Goal: Information Seeking & Learning: Learn about a topic

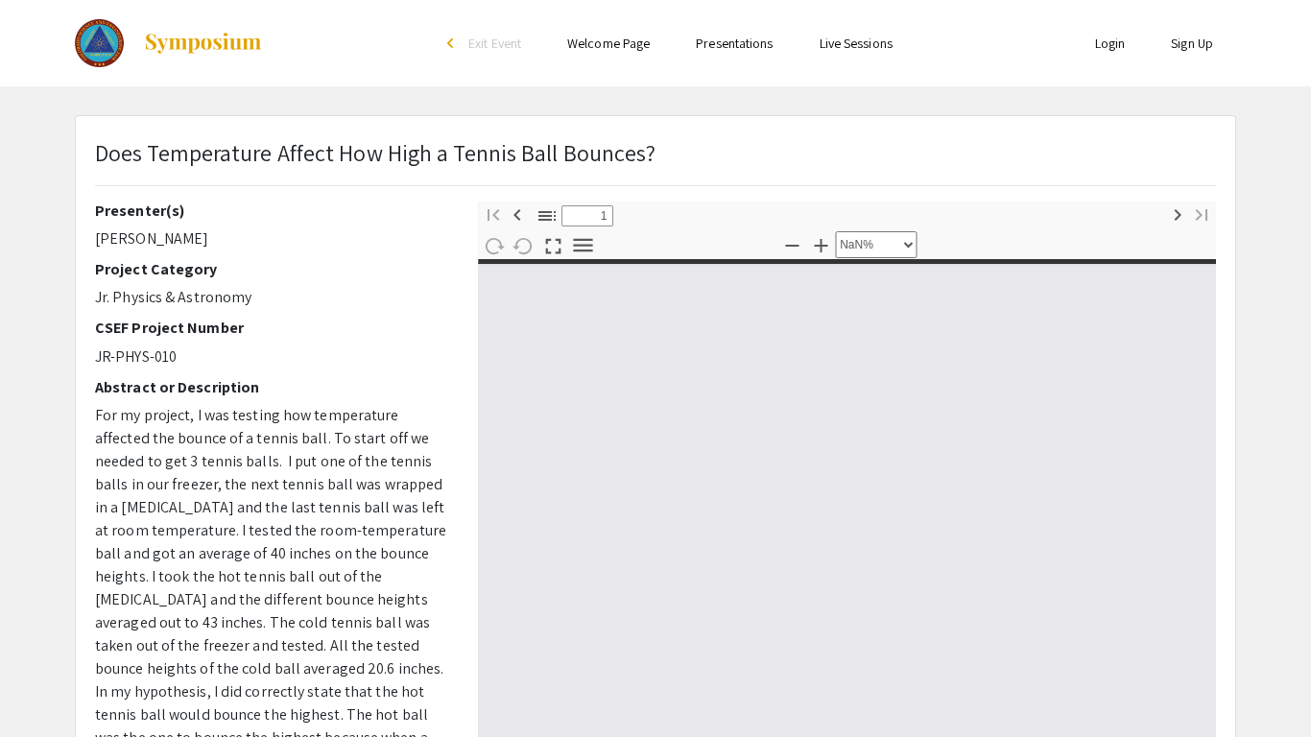
select select "custom"
type input "0"
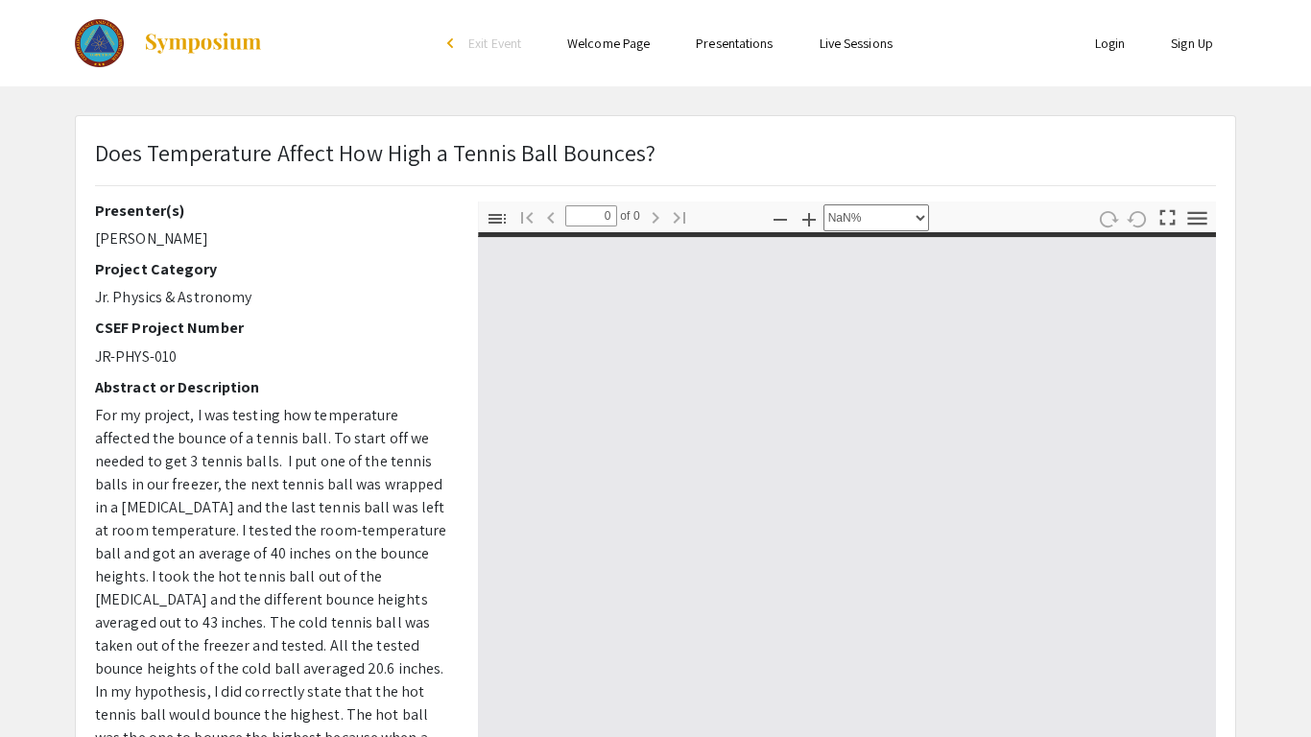
select select "auto"
type input "1"
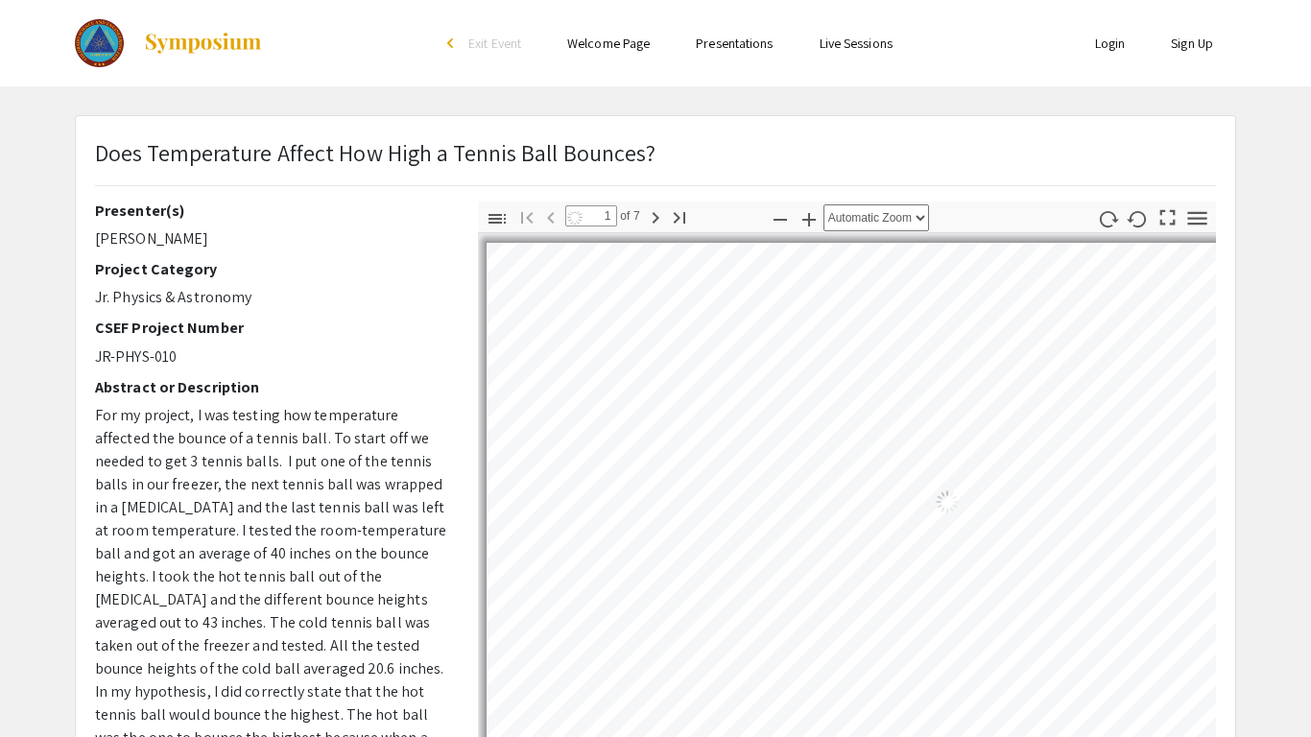
select select "auto"
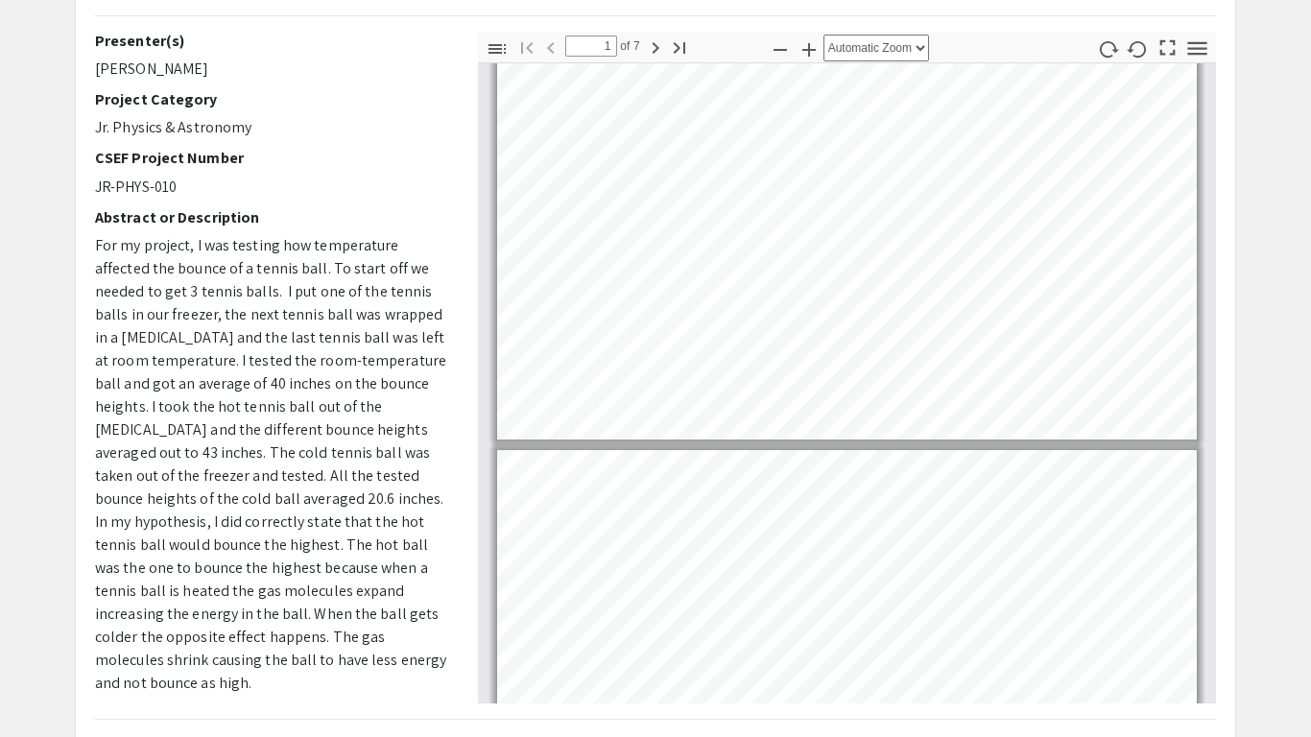
scroll to position [172, 0]
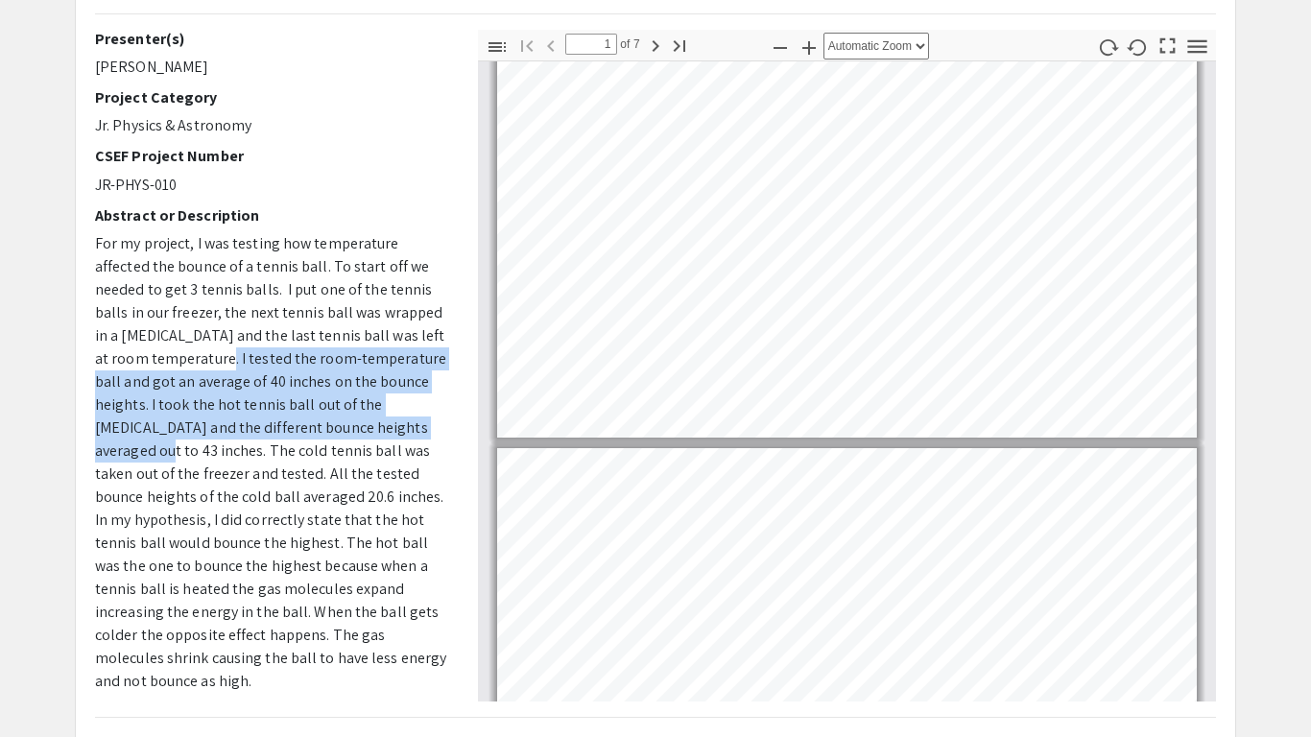
drag, startPoint x: 181, startPoint y: 362, endPoint x: 364, endPoint y: 433, distance: 195.6
click at [364, 433] on span "For my project, I was testing how temperature affected the bounce of a tennis b…" at bounding box center [270, 462] width 351 height 458
click at [400, 446] on span "For my project, I was testing how temperature affected the bounce of a tennis b…" at bounding box center [270, 462] width 351 height 458
drag, startPoint x: 422, startPoint y: 432, endPoint x: 181, endPoint y: 361, distance: 251.1
click at [181, 361] on span "For my project, I was testing how temperature affected the bounce of a tennis b…" at bounding box center [270, 462] width 351 height 458
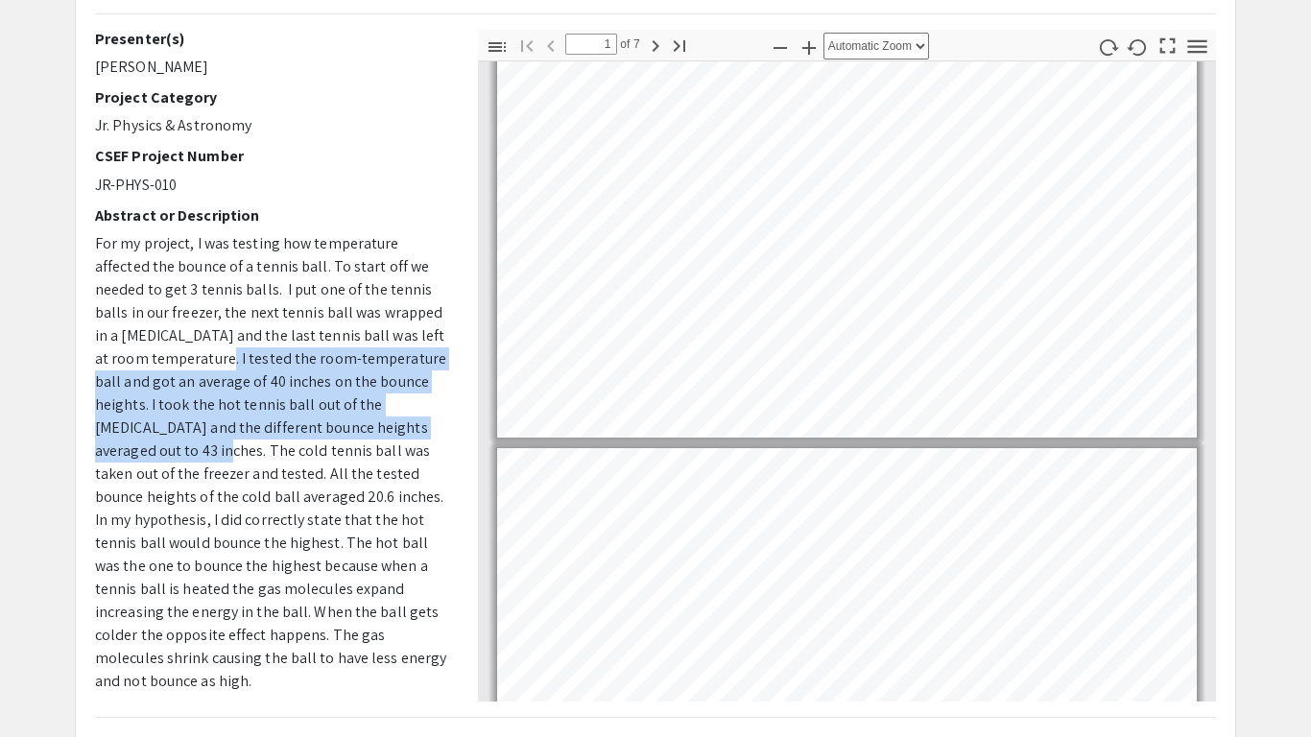
click at [439, 332] on p "For my project, I was testing how temperature affected the bounce of a tennis b…" at bounding box center [272, 462] width 354 height 461
drag, startPoint x: 423, startPoint y: 430, endPoint x: 182, endPoint y: 360, distance: 250.8
click at [182, 360] on p "For my project, I was testing how temperature affected the bounce of a tennis b…" at bounding box center [272, 462] width 354 height 461
copy span "I tested the room-temperature ball and got an average of 40 inches on the bounc…"
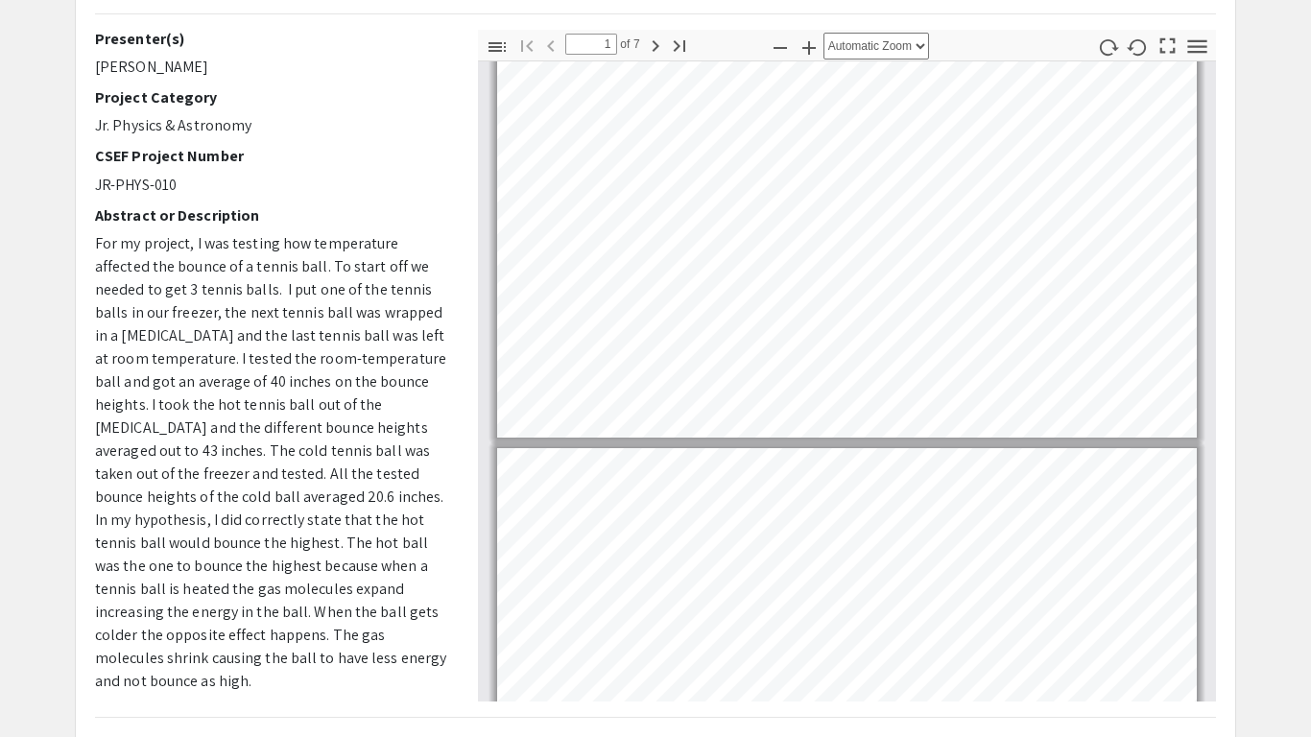
click at [395, 519] on span "For my project, I was testing how temperature affected the bounce of a tennis b…" at bounding box center [270, 462] width 351 height 458
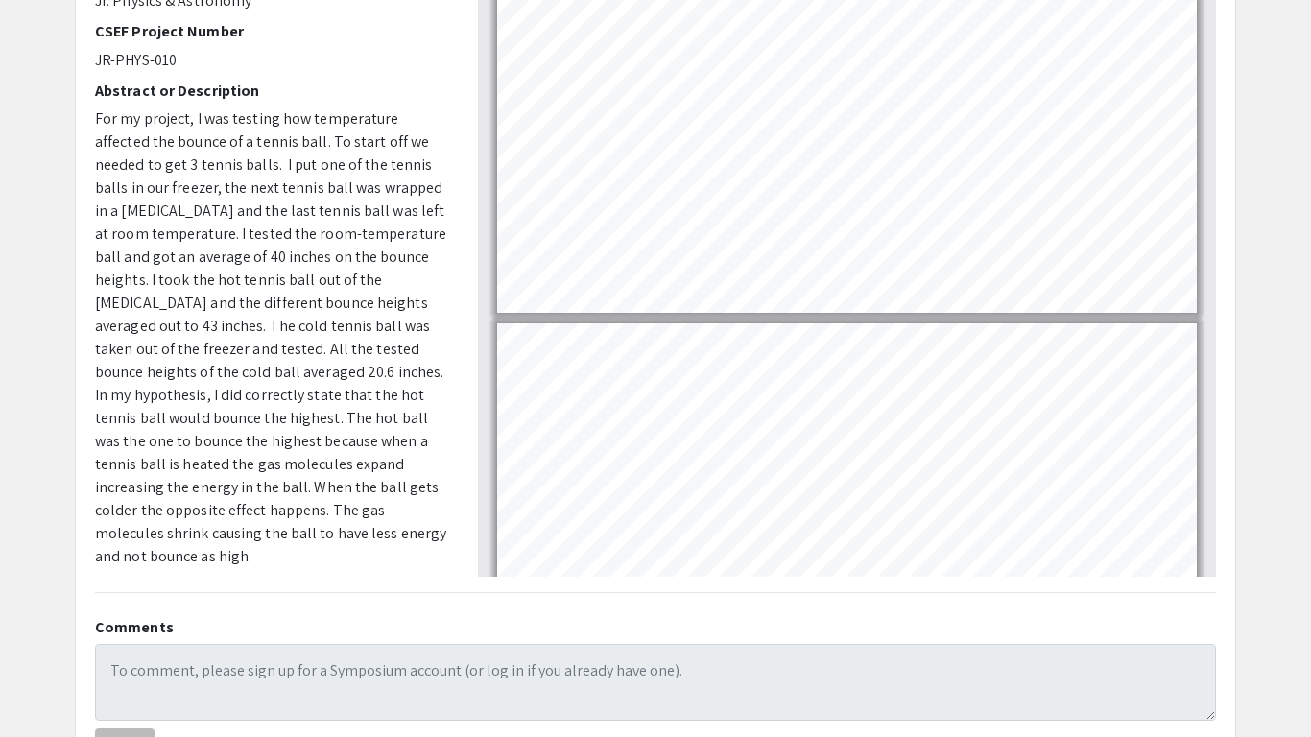
scroll to position [298, 0]
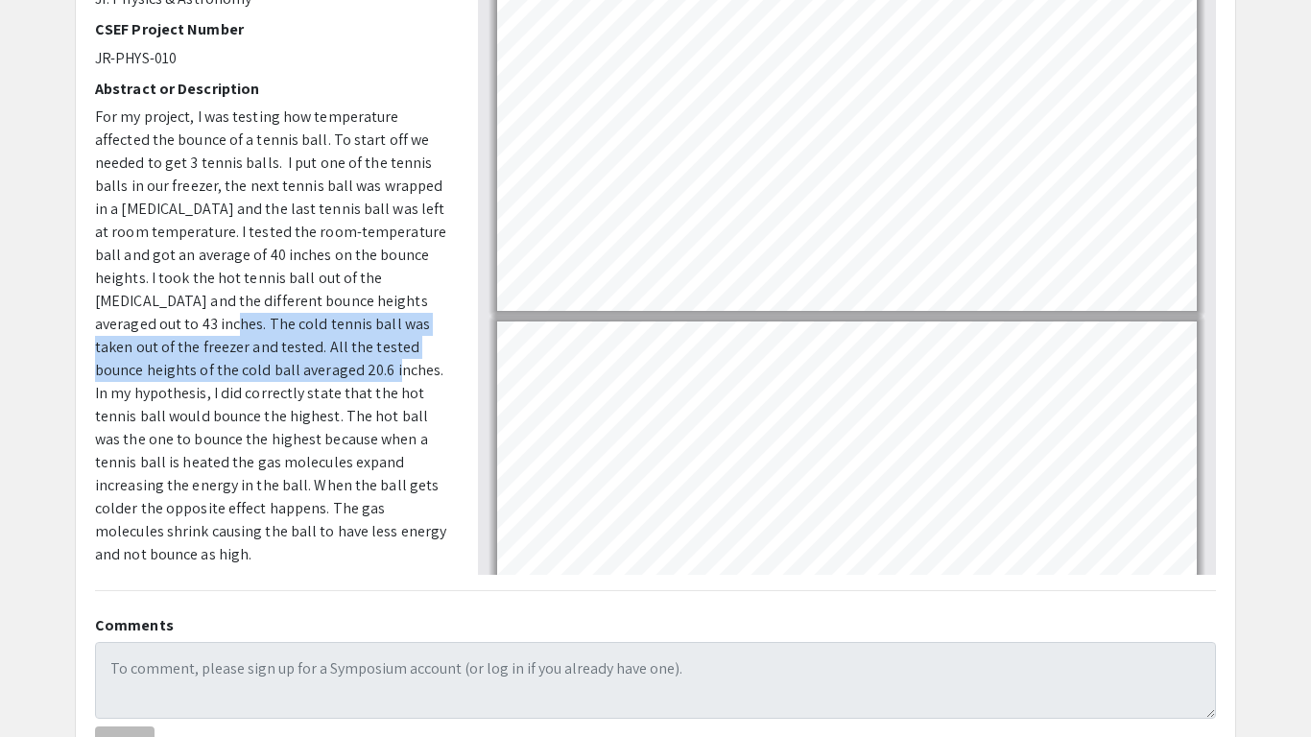
drag, startPoint x: 96, startPoint y: 321, endPoint x: 230, endPoint y: 371, distance: 143.3
click at [230, 371] on span "For my project, I was testing how temperature affected the bounce of a tennis b…" at bounding box center [270, 335] width 351 height 458
copy span "The cold tennis ball was taken out of the freezer and tested. All the tested bo…"
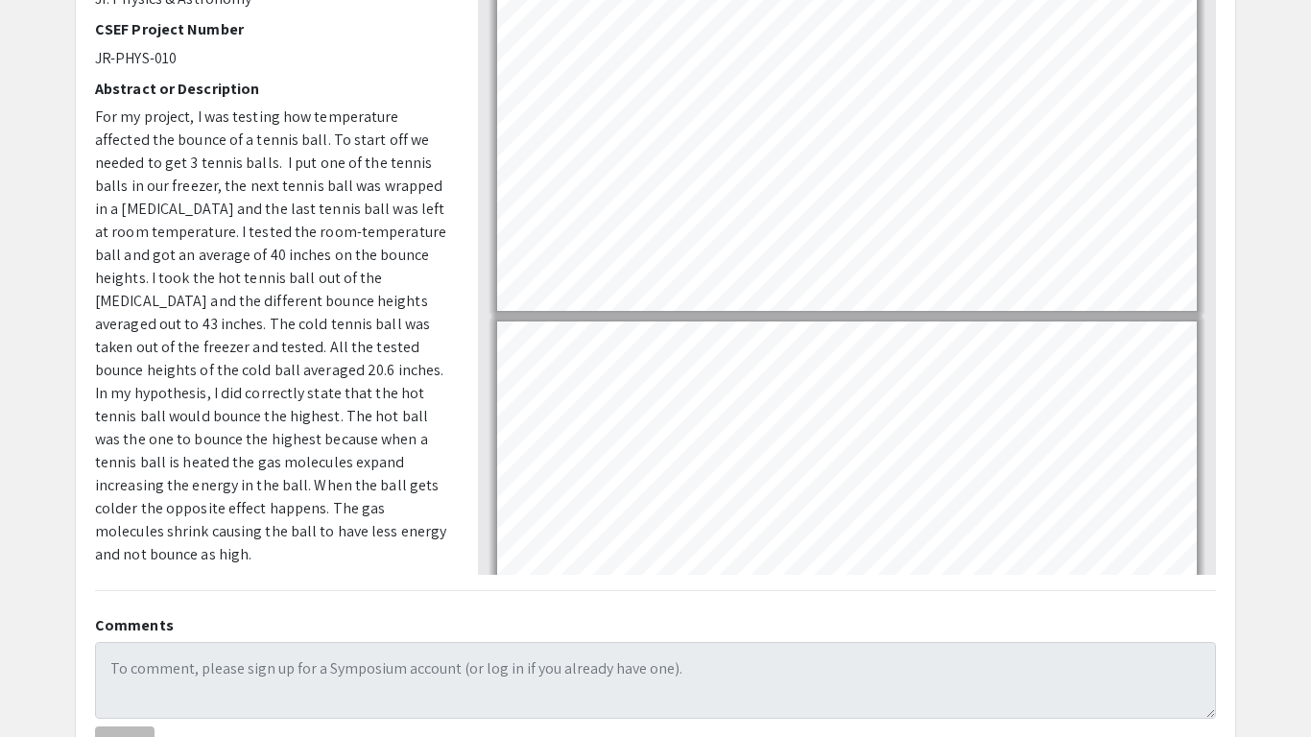
click at [355, 461] on span "For my project, I was testing how temperature affected the bounce of a tennis b…" at bounding box center [270, 335] width 351 height 458
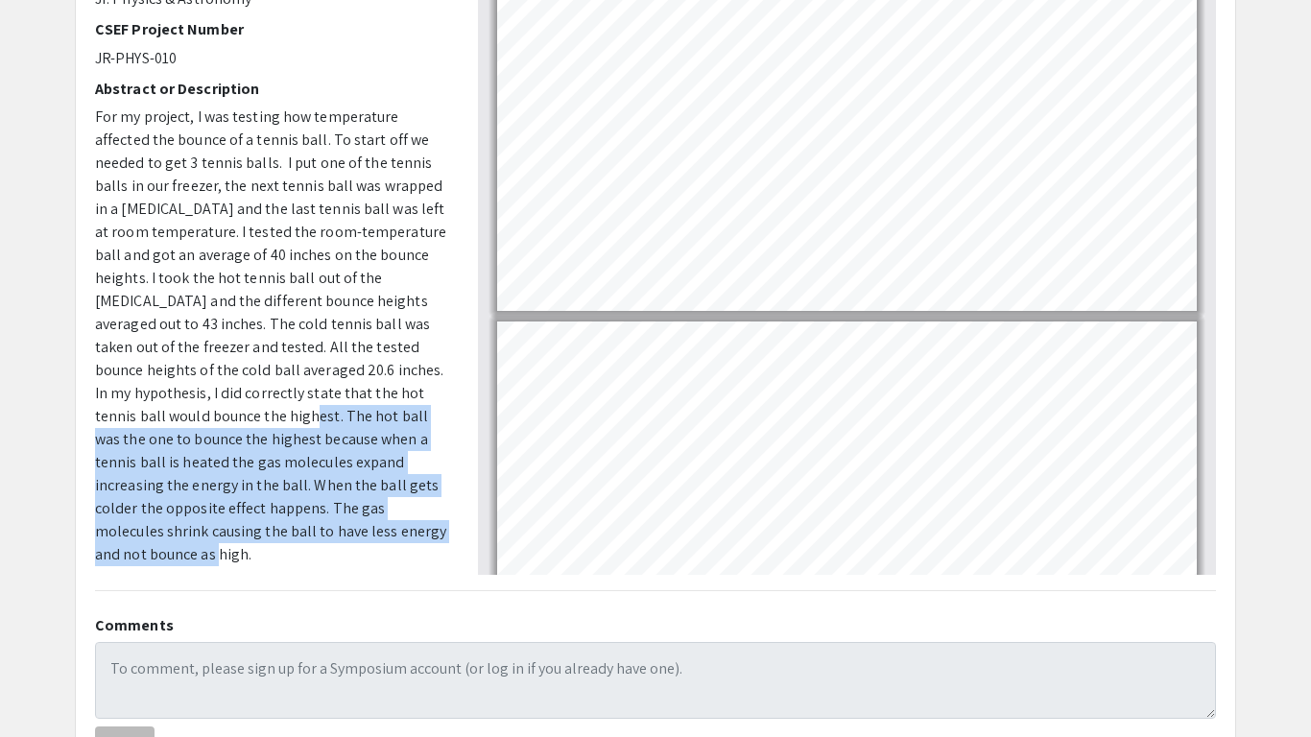
drag, startPoint x: 93, startPoint y: 414, endPoint x: 327, endPoint y: 562, distance: 277.3
click at [327, 562] on div "Presenter(s) [PERSON_NAME] Project Category Jr. Physics & Astronomy CSEF Projec…" at bounding box center [272, 239] width 383 height 672
copy span "The hot ball was the one to bounce the highest because when a tennis ball is he…"
click at [328, 479] on span "For my project, I was testing how temperature affected the bounce of a tennis b…" at bounding box center [270, 335] width 351 height 458
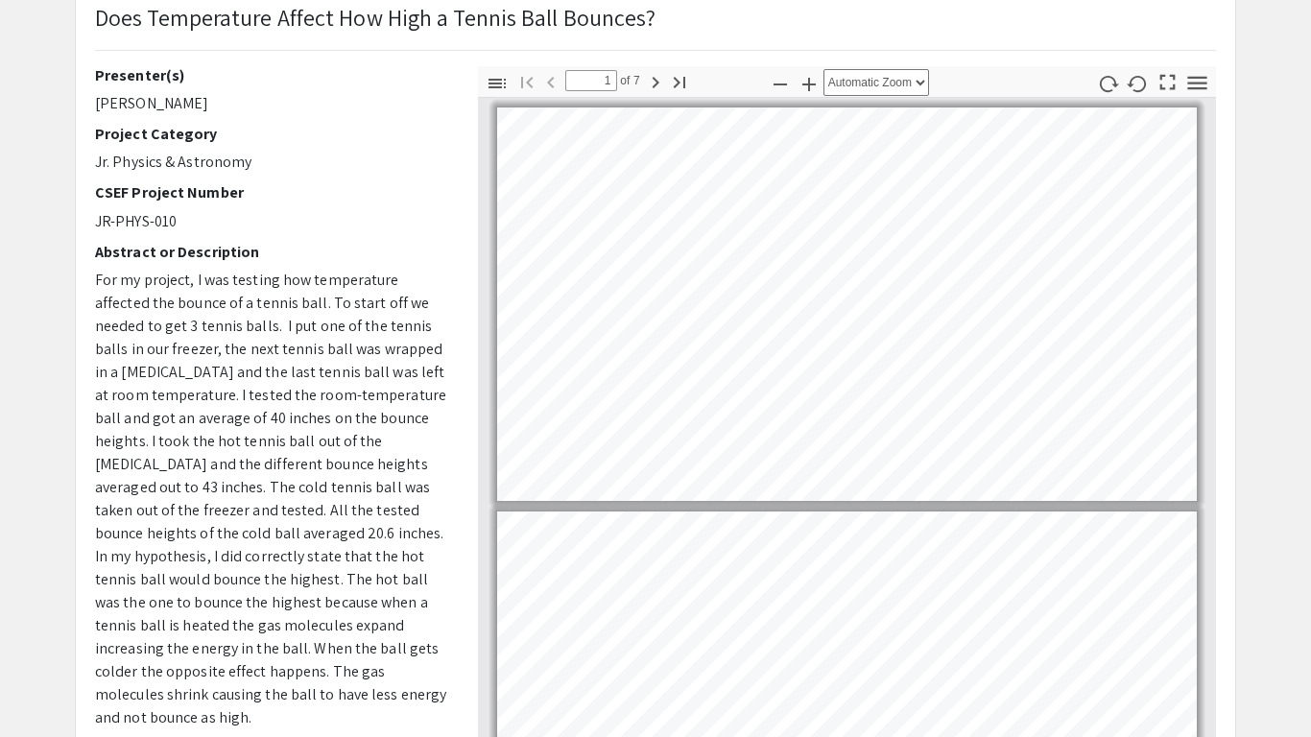
scroll to position [104, 0]
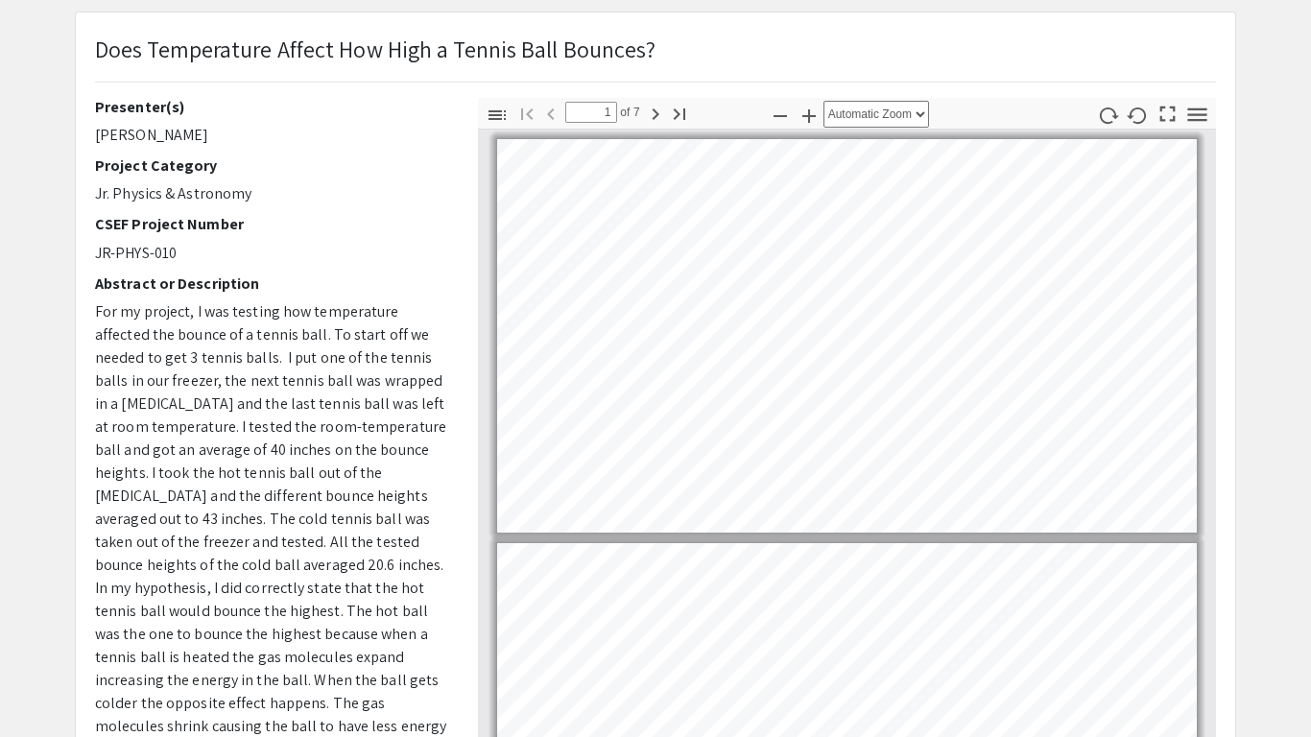
type input "2"
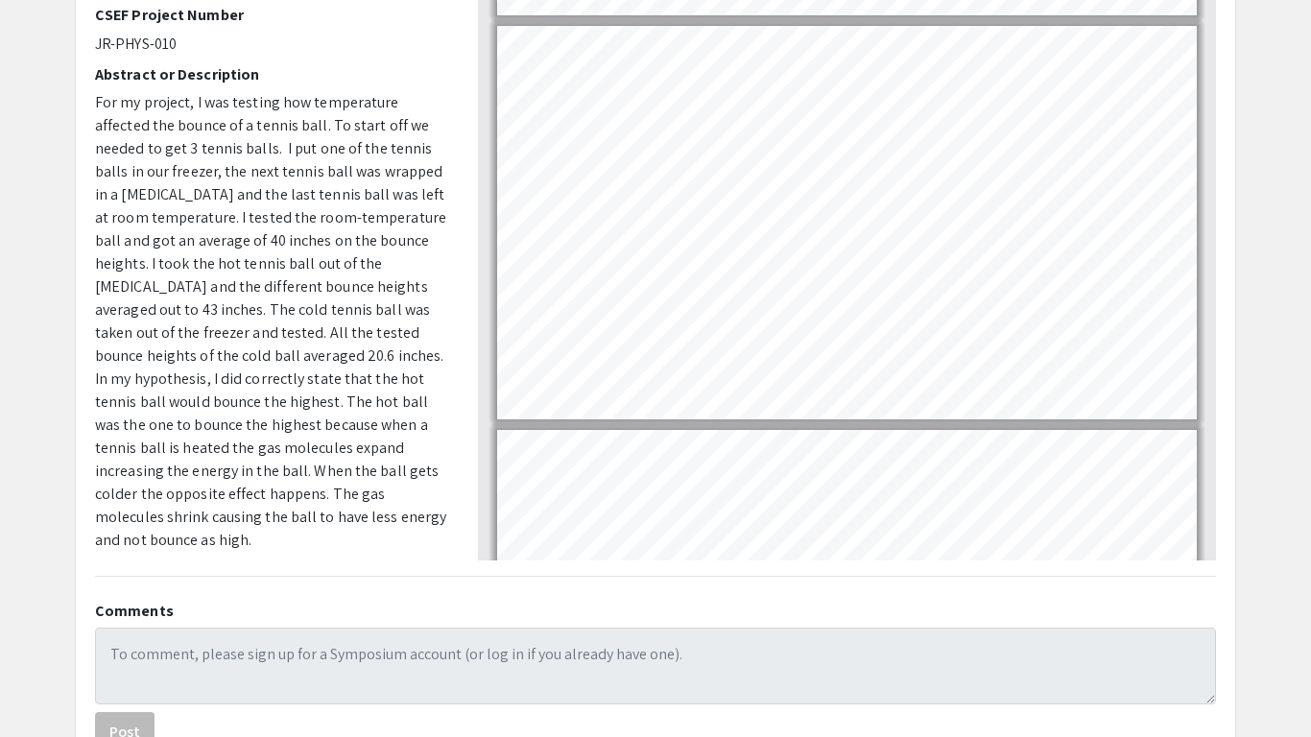
scroll to position [261, 0]
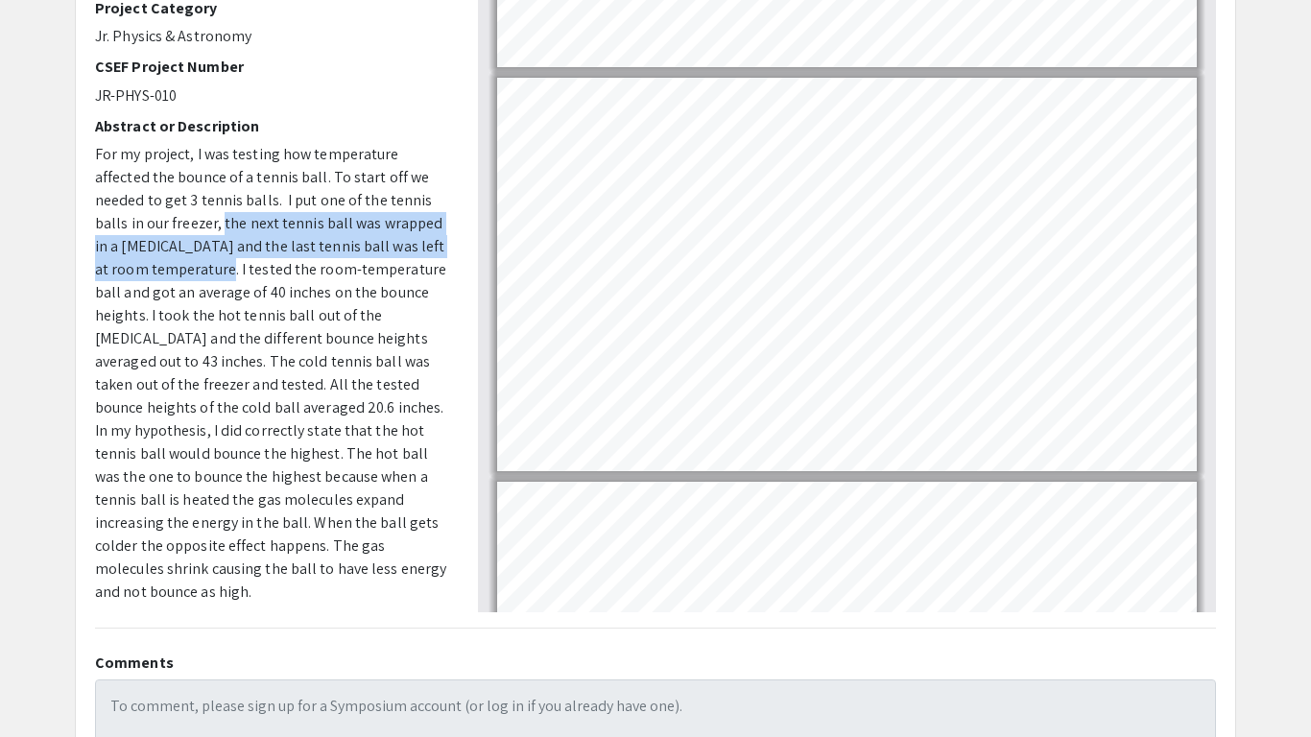
drag, startPoint x: 143, startPoint y: 221, endPoint x: 184, endPoint y: 271, distance: 64.7
click at [184, 271] on span "For my project, I was testing how temperature affected the bounce of a tennis b…" at bounding box center [270, 373] width 351 height 458
copy span "the next tennis ball was wrapped in a [MEDICAL_DATA] and the last tennis ball w…"
